Goal: Information Seeking & Learning: Learn about a topic

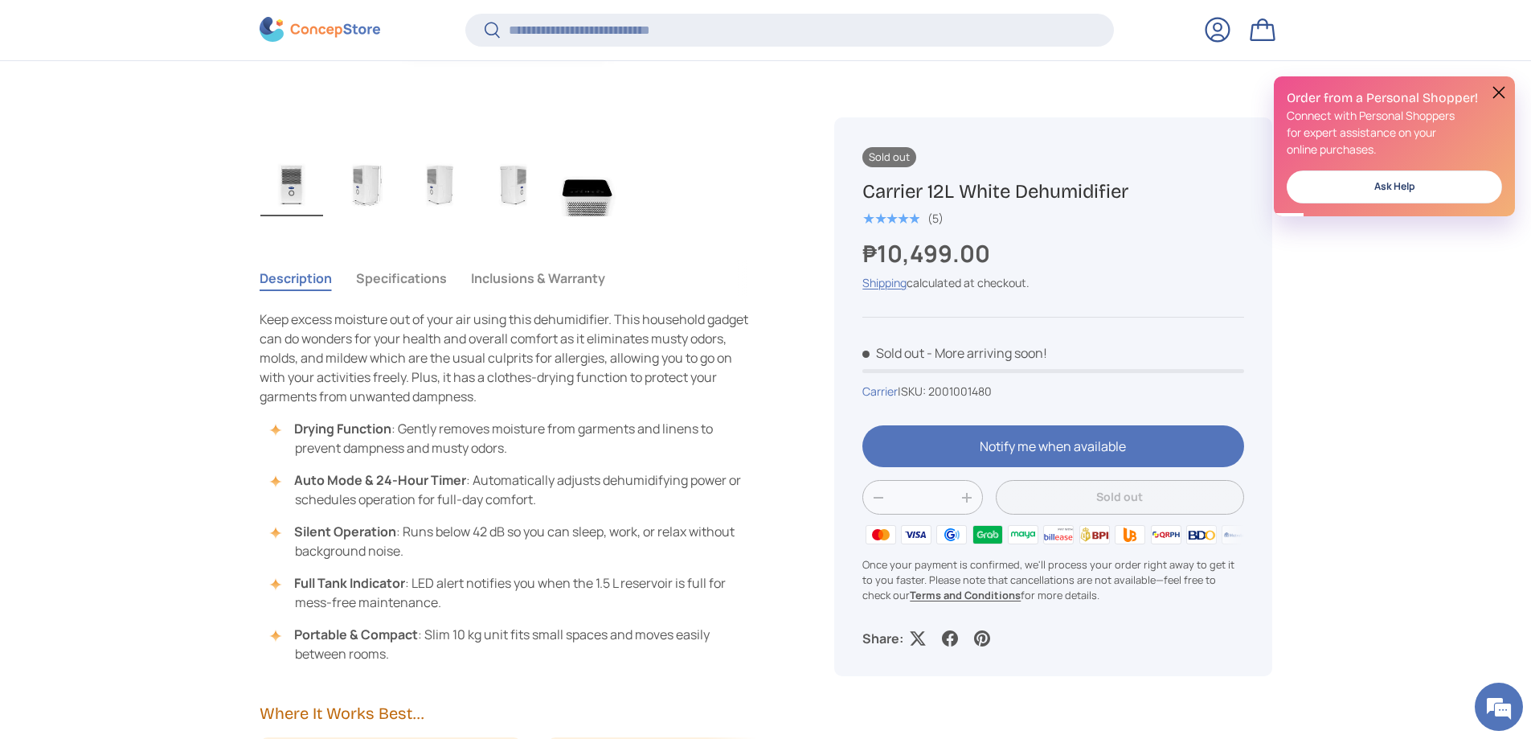
click at [494, 279] on button "Inclusions & Warranty" at bounding box center [538, 278] width 134 height 37
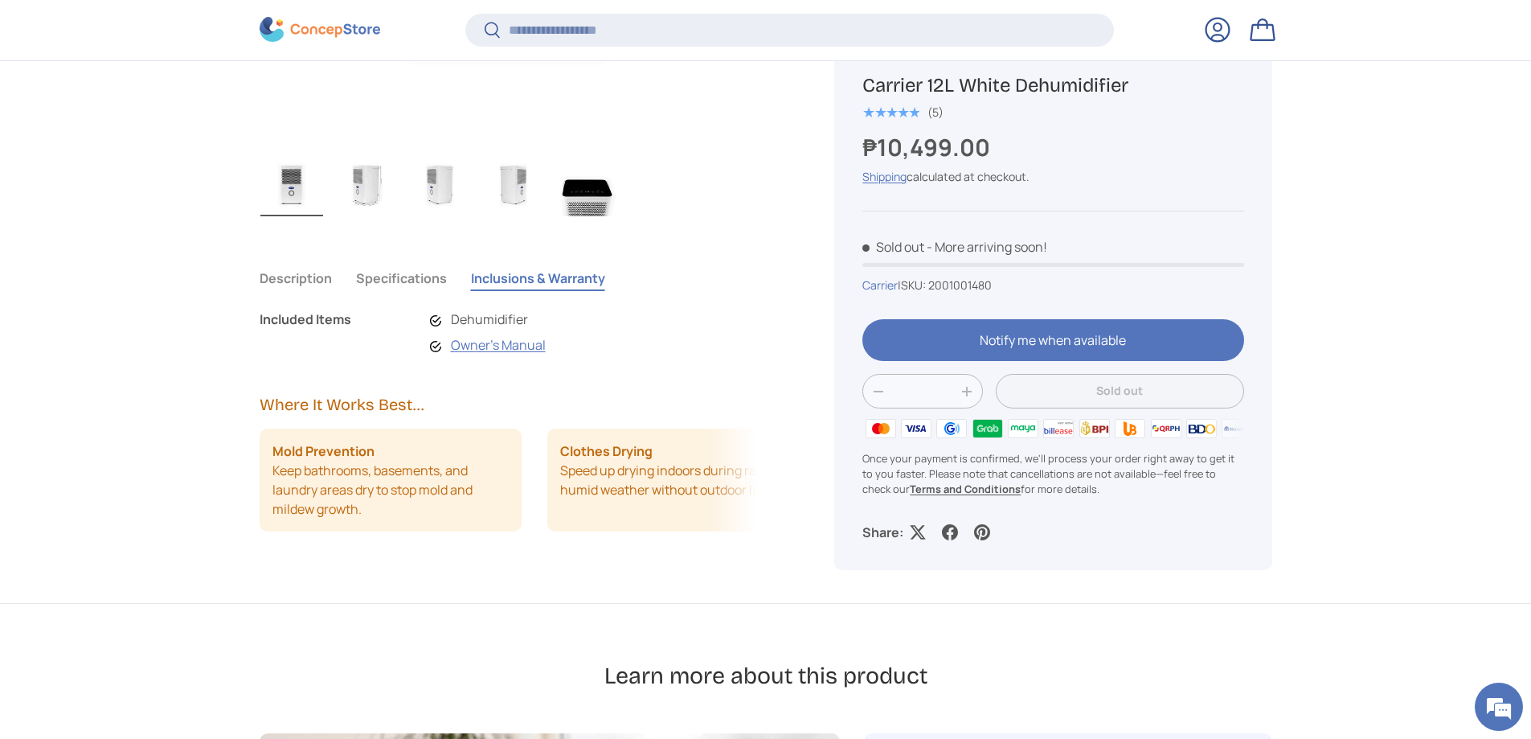
click at [489, 319] on li "Dehumidifier" at bounding box center [488, 318] width 116 height 19
click at [486, 346] on link "Owner's Manual" at bounding box center [498, 345] width 95 height 18
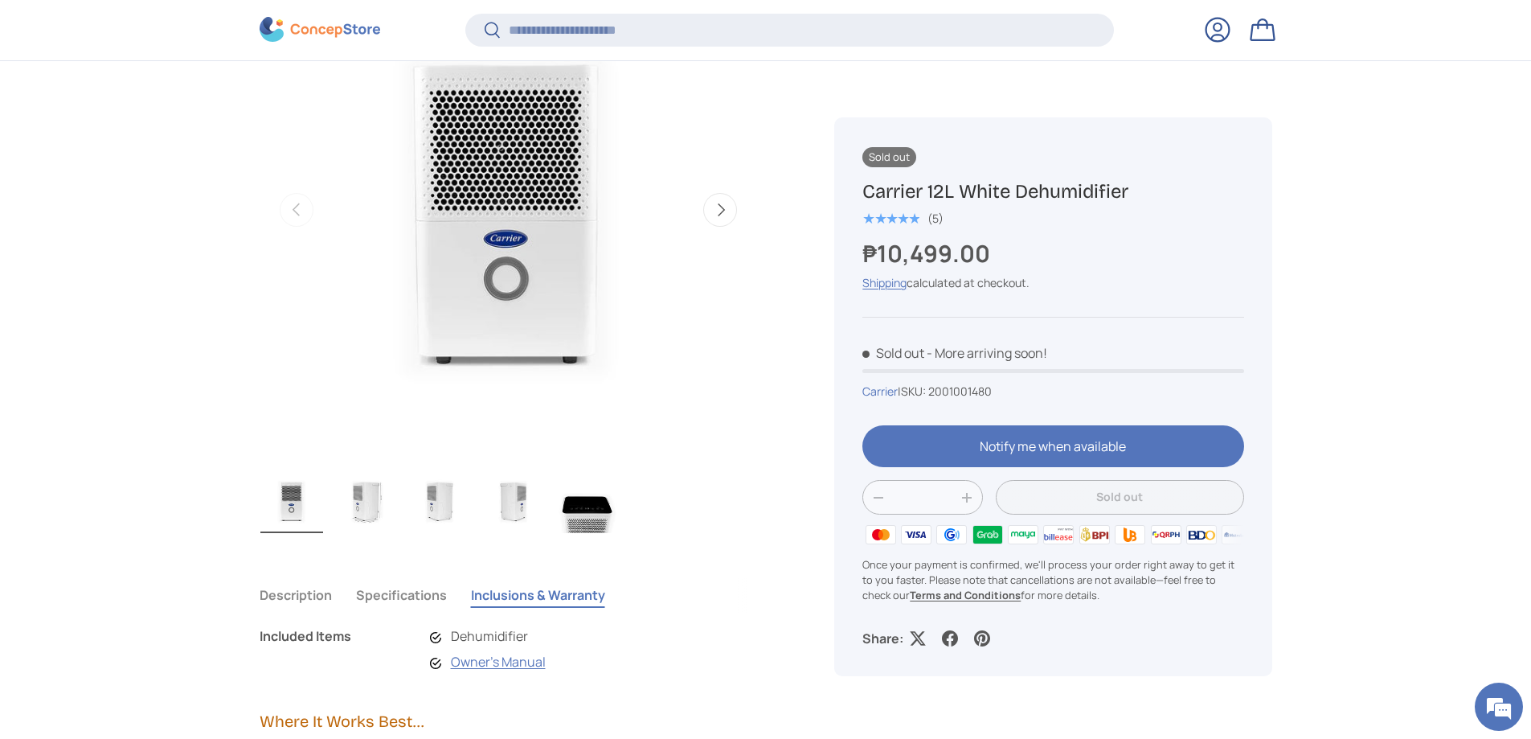
scroll to position [961, 0]
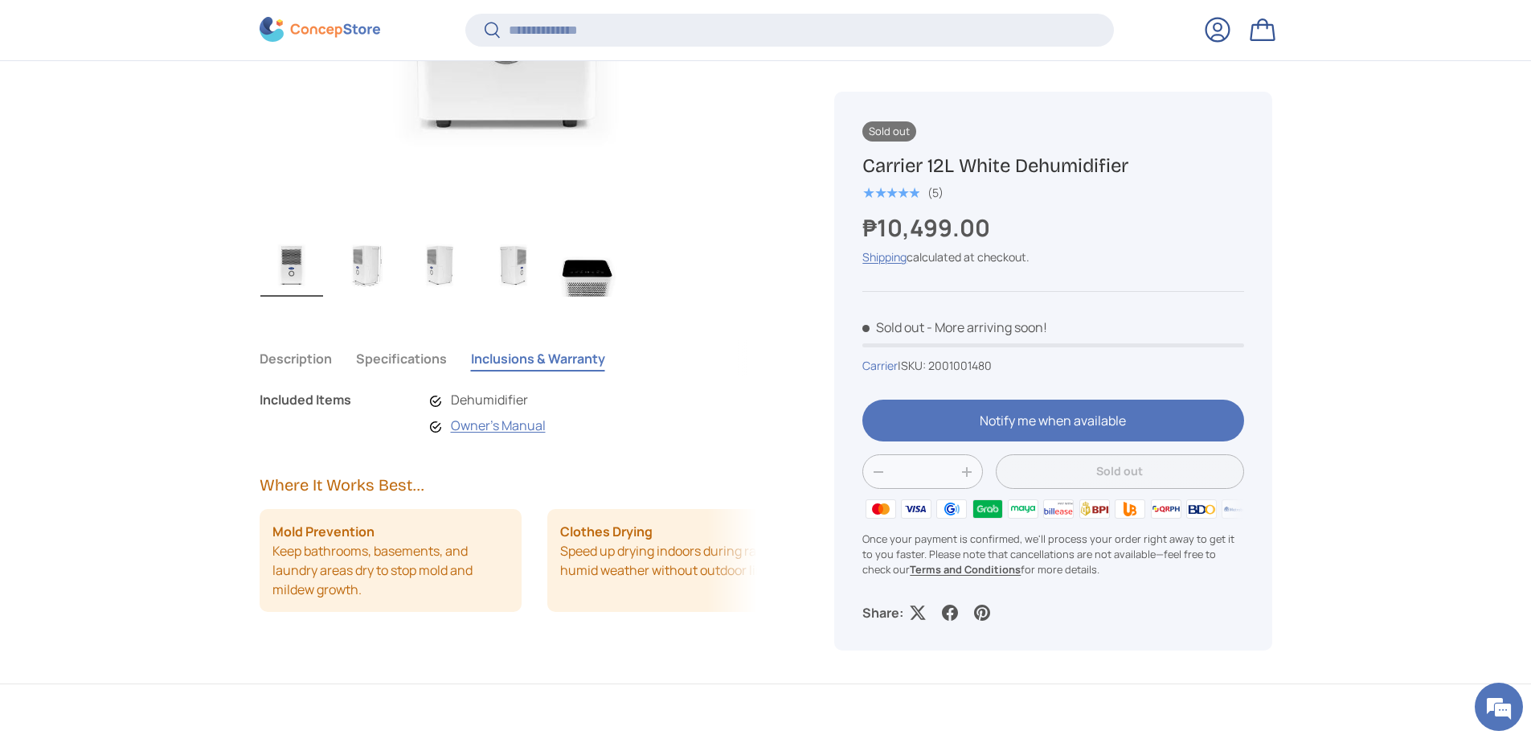
click at [420, 363] on button "Specifications" at bounding box center [401, 358] width 91 height 37
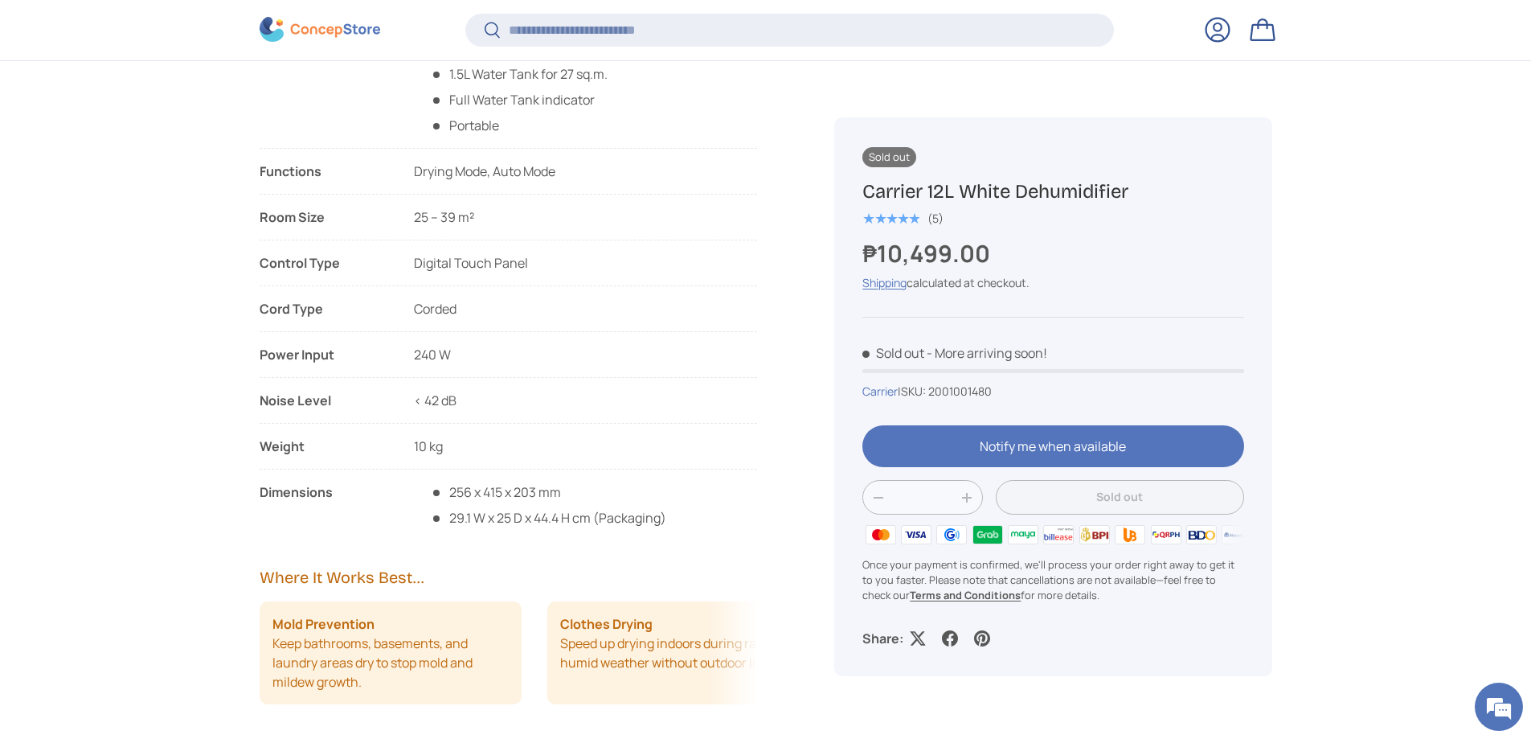
scroll to position [1524, 0]
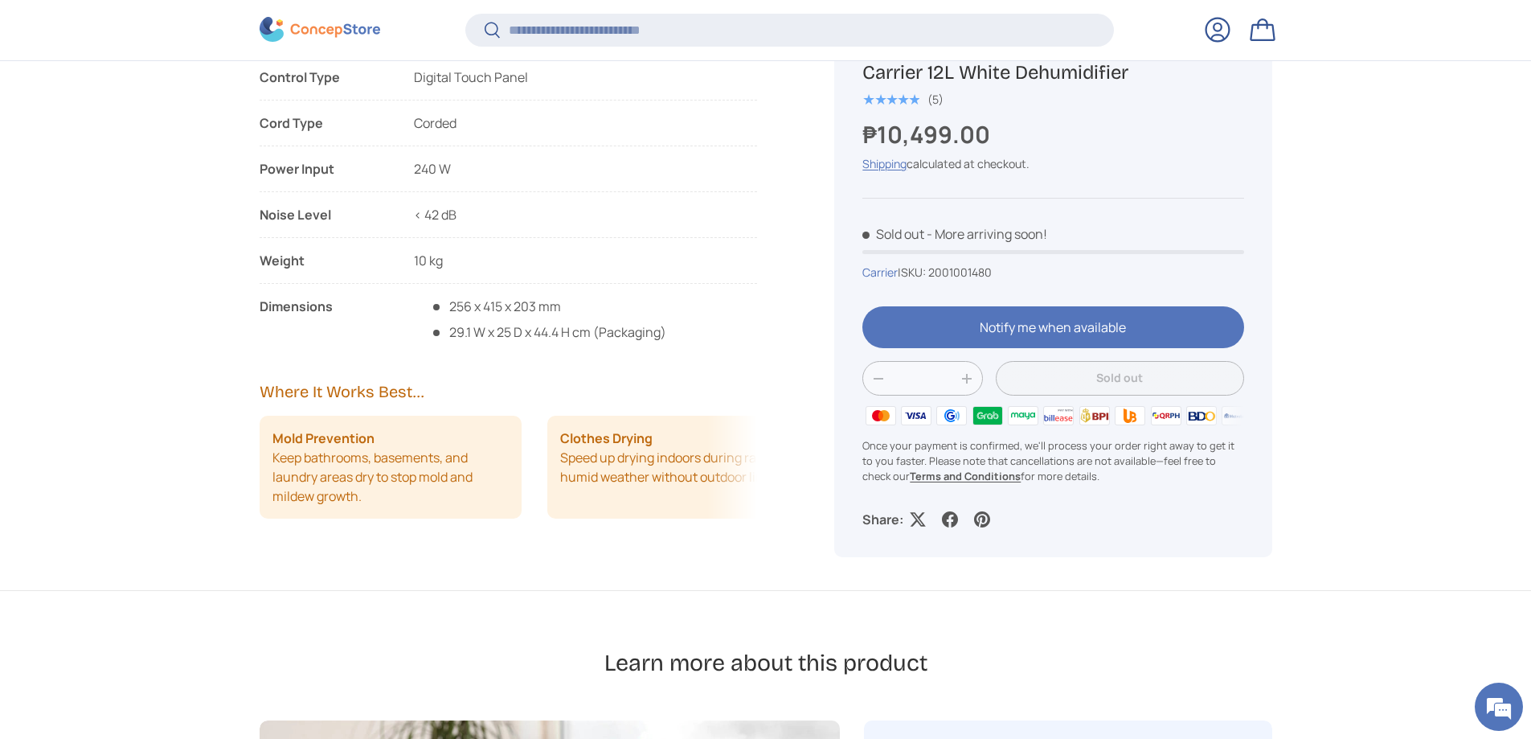
drag, startPoint x: 633, startPoint y: 482, endPoint x: 564, endPoint y: 483, distance: 68.3
click at [613, 484] on li "Clothes Drying Speed up drying indoors during rainy or humid weather without ou…" at bounding box center [678, 467] width 263 height 103
drag, startPoint x: 564, startPoint y: 483, endPoint x: 536, endPoint y: 482, distance: 28.2
click at [536, 482] on ul "Mold Prevention Keep bathrooms, basements, and laundry areas dry to stop mold a…" at bounding box center [509, 467] width 498 height 103
click at [618, 478] on li "Clothes Drying Speed up drying indoors during rainy or humid weather without ou…" at bounding box center [678, 467] width 263 height 103
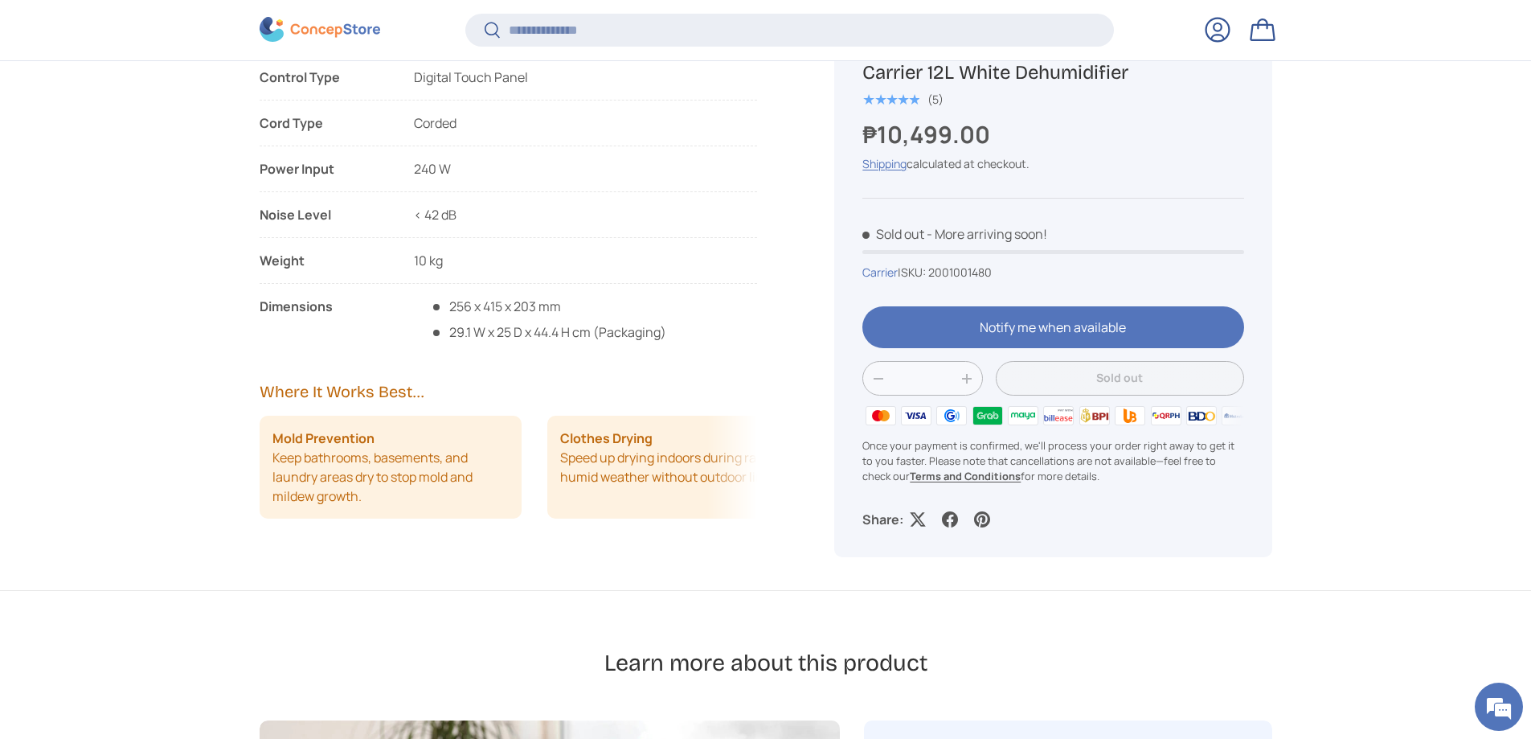
click at [787, 508] on div "Description Specifications Inclusions & Warranty Keep excess moisture out of yo…" at bounding box center [528, 180] width 537 height 818
drag, startPoint x: 697, startPoint y: 481, endPoint x: 504, endPoint y: 462, distance: 193.8
click at [507, 464] on li "Clothes Drying Speed up drying indoors during rainy or humid weather without ou…" at bounding box center [424, 467] width 263 height 103
drag, startPoint x: 589, startPoint y: 486, endPoint x: 338, endPoint y: 453, distance: 253.0
click at [342, 453] on li "Allergy Relief Reduce airborne moisture that harbors dust mites and allergens i…" at bounding box center [385, 467] width 263 height 103
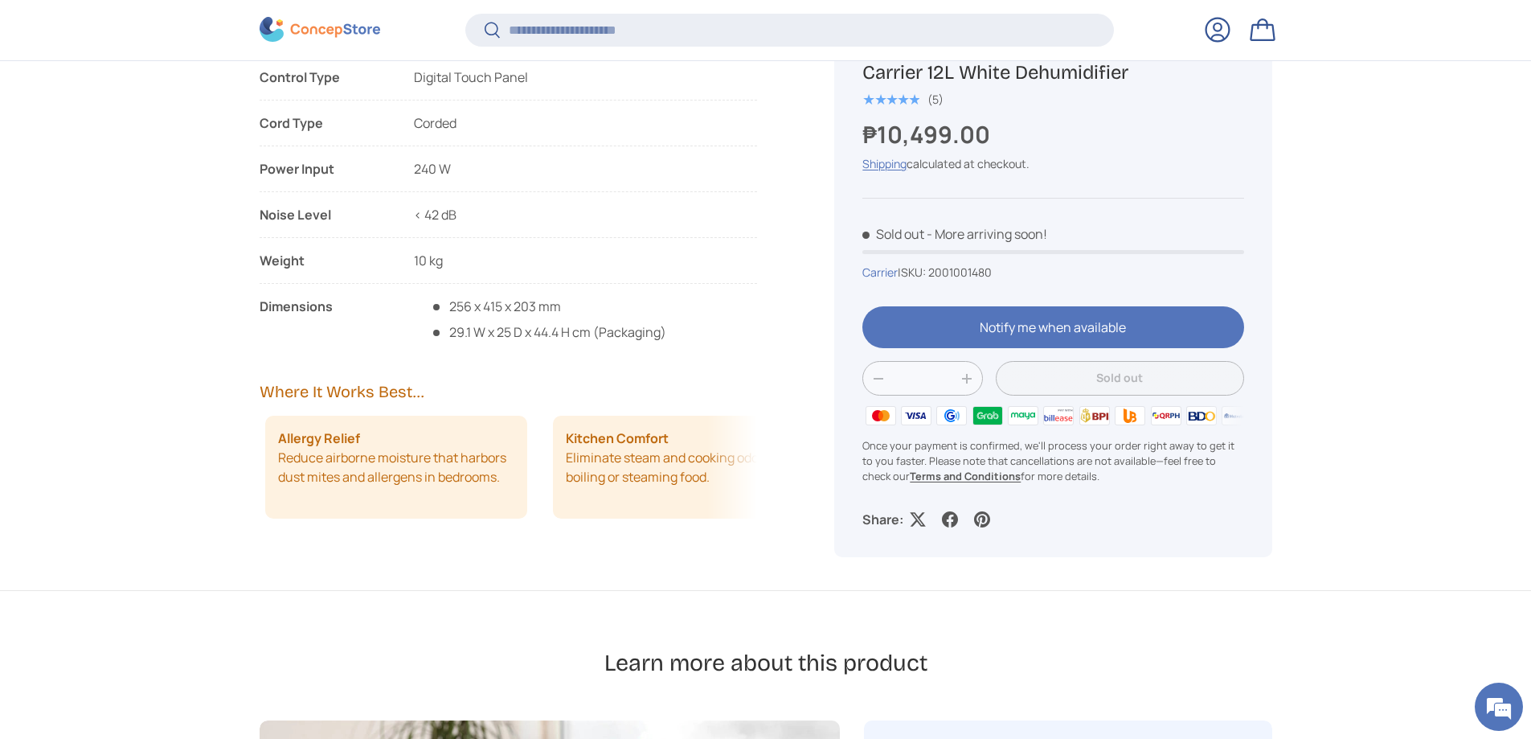
scroll to position [0, 576]
drag, startPoint x: 478, startPoint y: 462, endPoint x: 521, endPoint y: 469, distance: 43.2
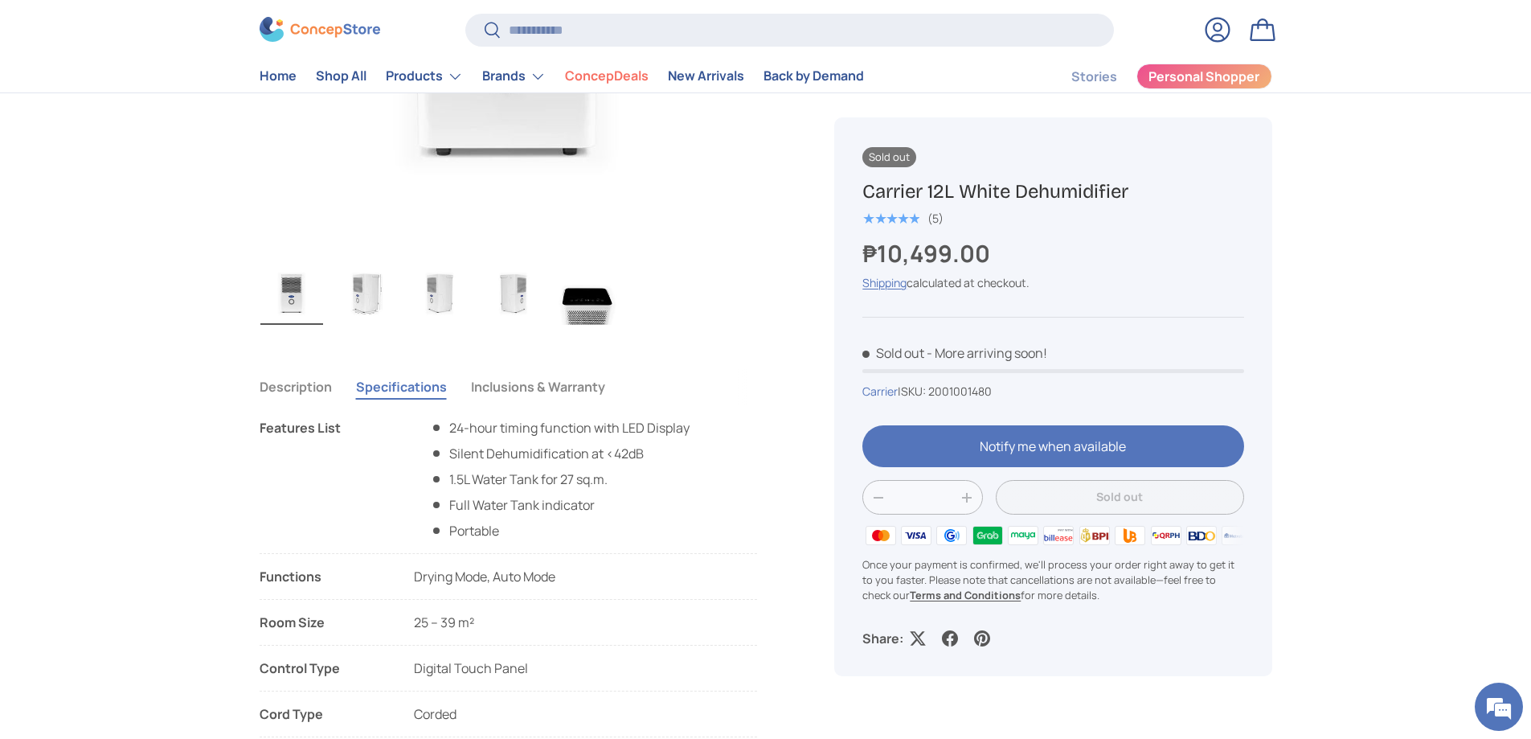
scroll to position [961, 0]
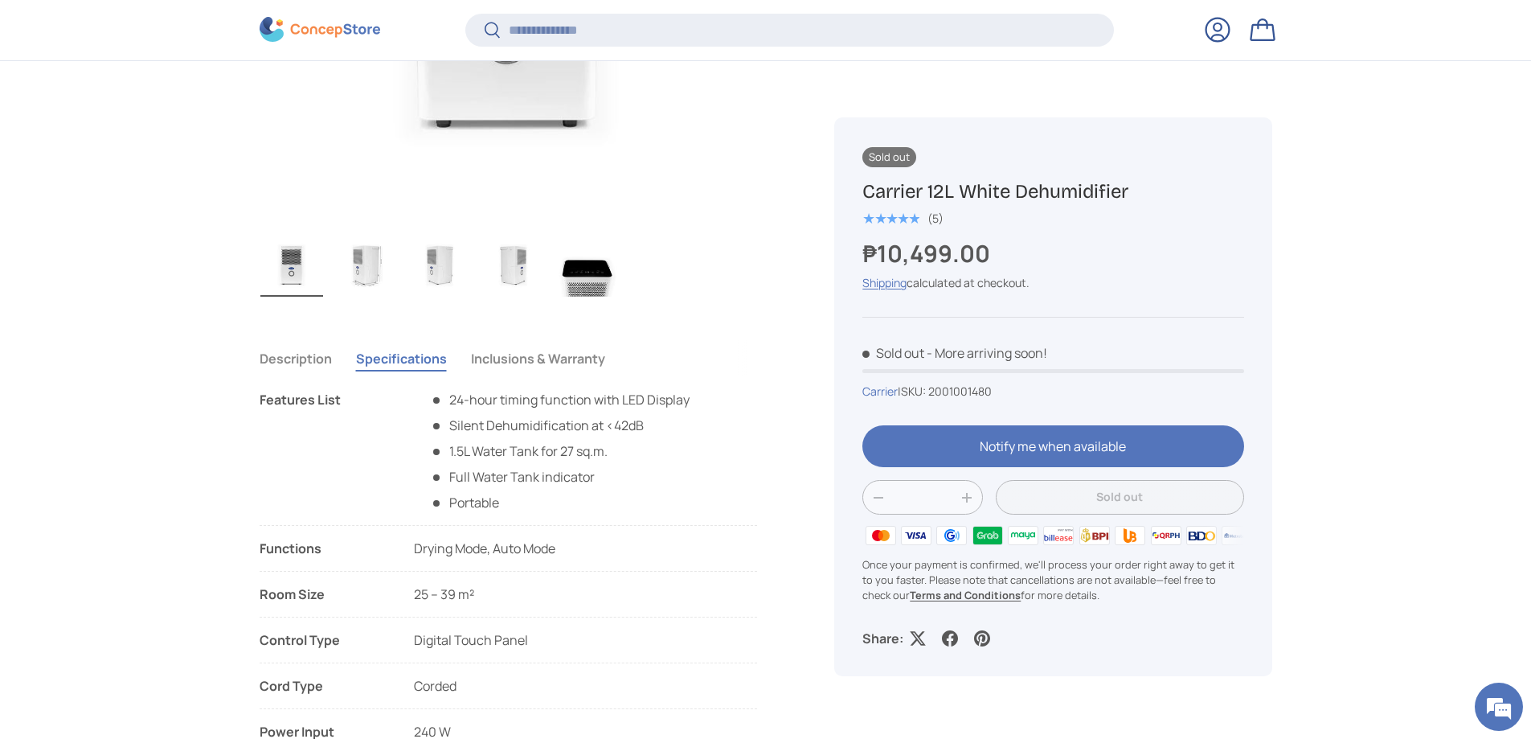
click at [300, 364] on button "Description" at bounding box center [296, 358] width 72 height 37
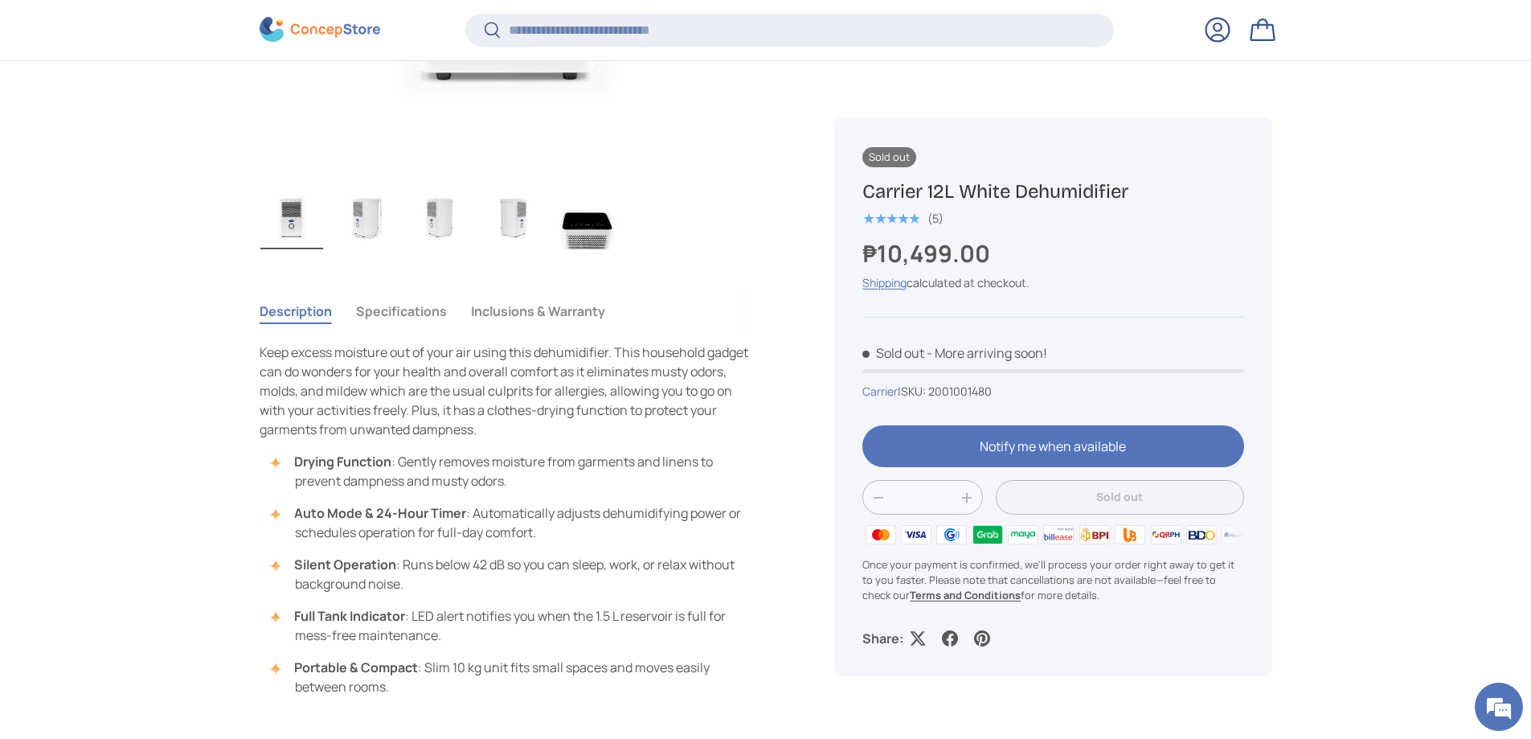
scroll to position [1203, 0]
